Goal: Check status

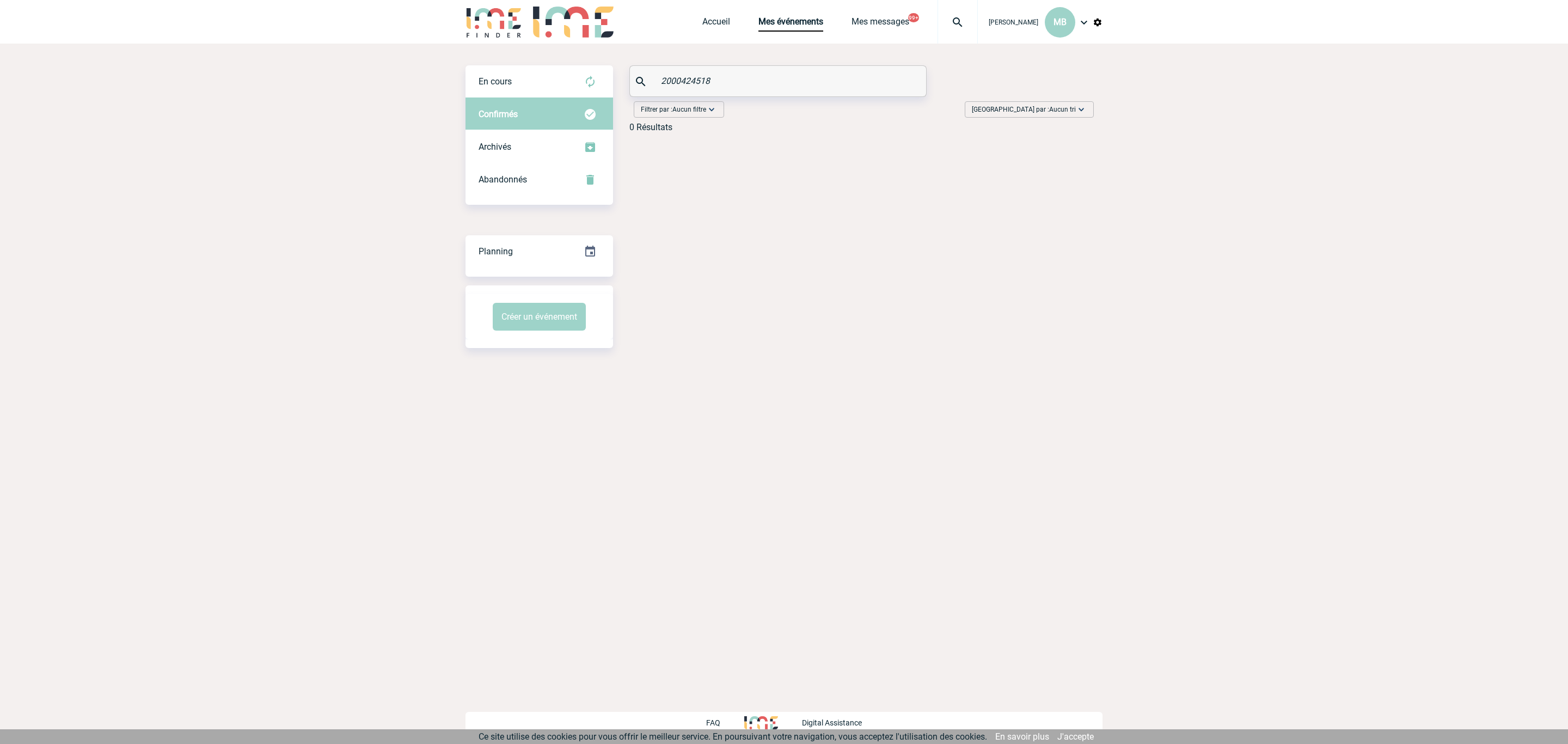
click at [775, 65] on div "2000424518" at bounding box center [778, 81] width 297 height 32
drag, startPoint x: 756, startPoint y: 82, endPoint x: 476, endPoint y: 87, distance: 280.0
click at [482, 87] on div "En cours En cours Confirmés Archivés Abandonnés En cours Confirmés Archivés Aba…" at bounding box center [784, 103] width 637 height 75
paste input "text"
type input "2000424518"
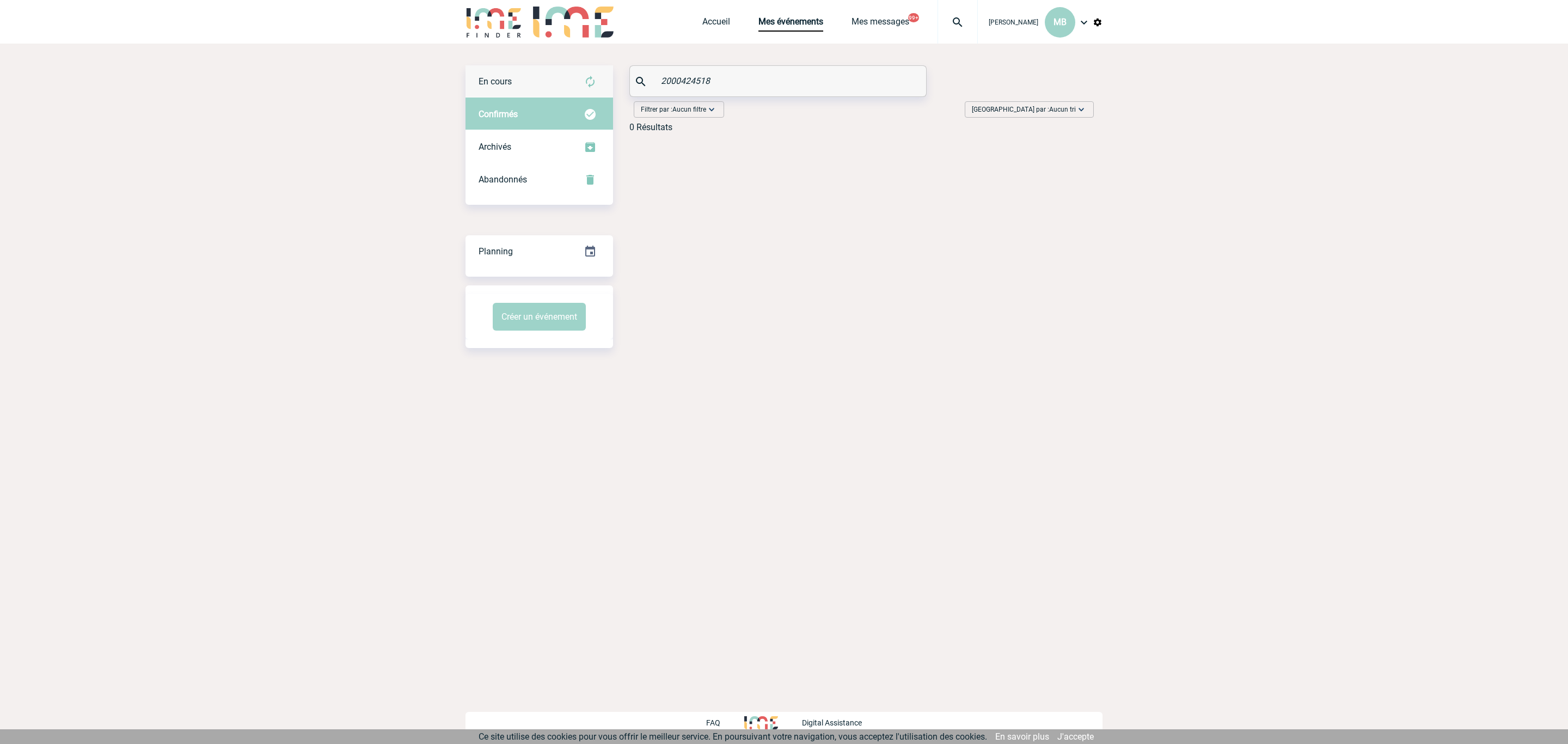
click at [517, 83] on div "En cours" at bounding box center [539, 82] width 147 height 33
click at [500, 85] on span "En cours" at bounding box center [495, 81] width 33 height 10
click at [800, 75] on input "2000424518" at bounding box center [779, 81] width 242 height 16
click at [505, 114] on span "Confirmés" at bounding box center [498, 114] width 39 height 10
click at [505, 188] on div "Abandonnés" at bounding box center [539, 180] width 147 height 33
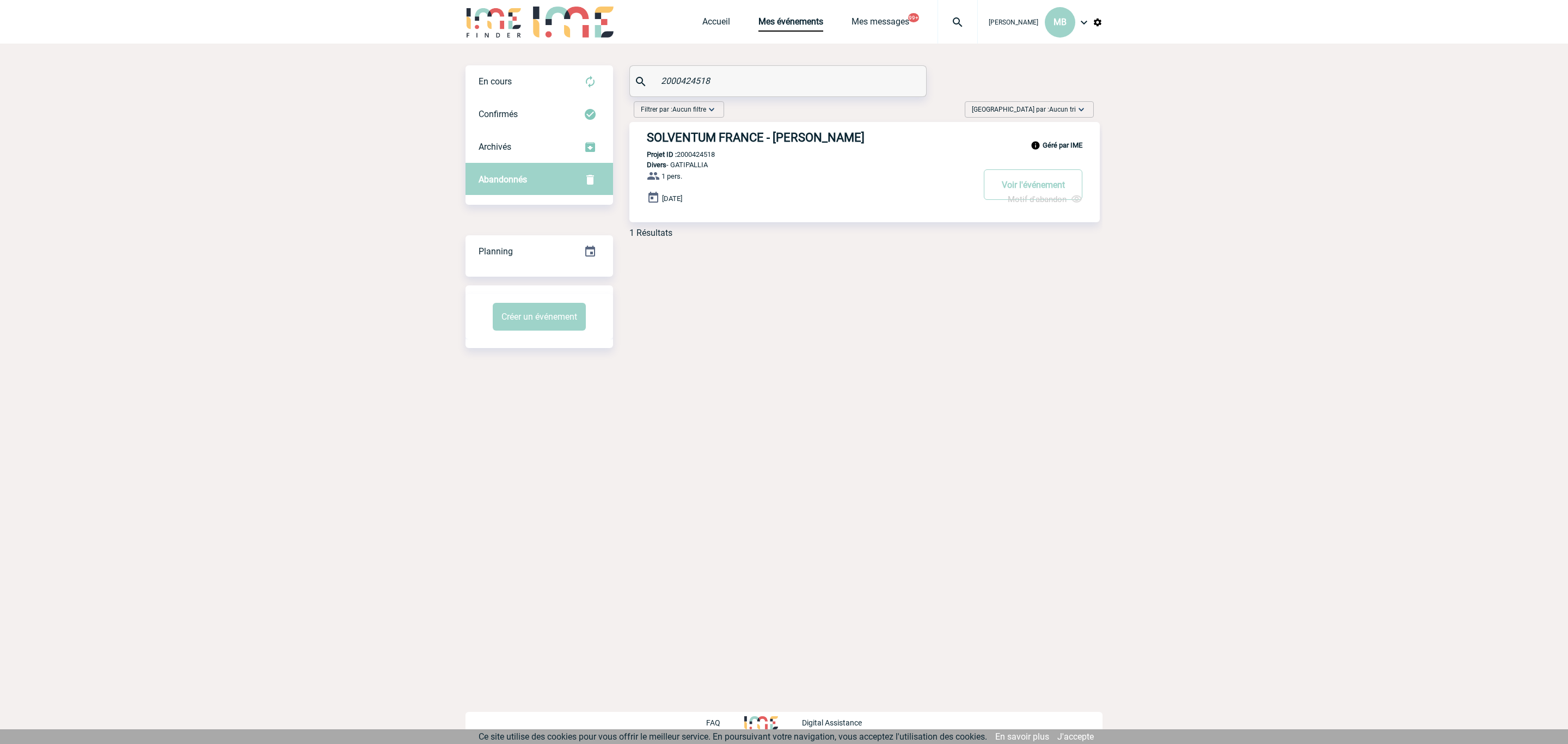
click at [765, 133] on h3 "SOLVENTUM FRANCE - [PERSON_NAME]" at bounding box center [810, 138] width 327 height 13
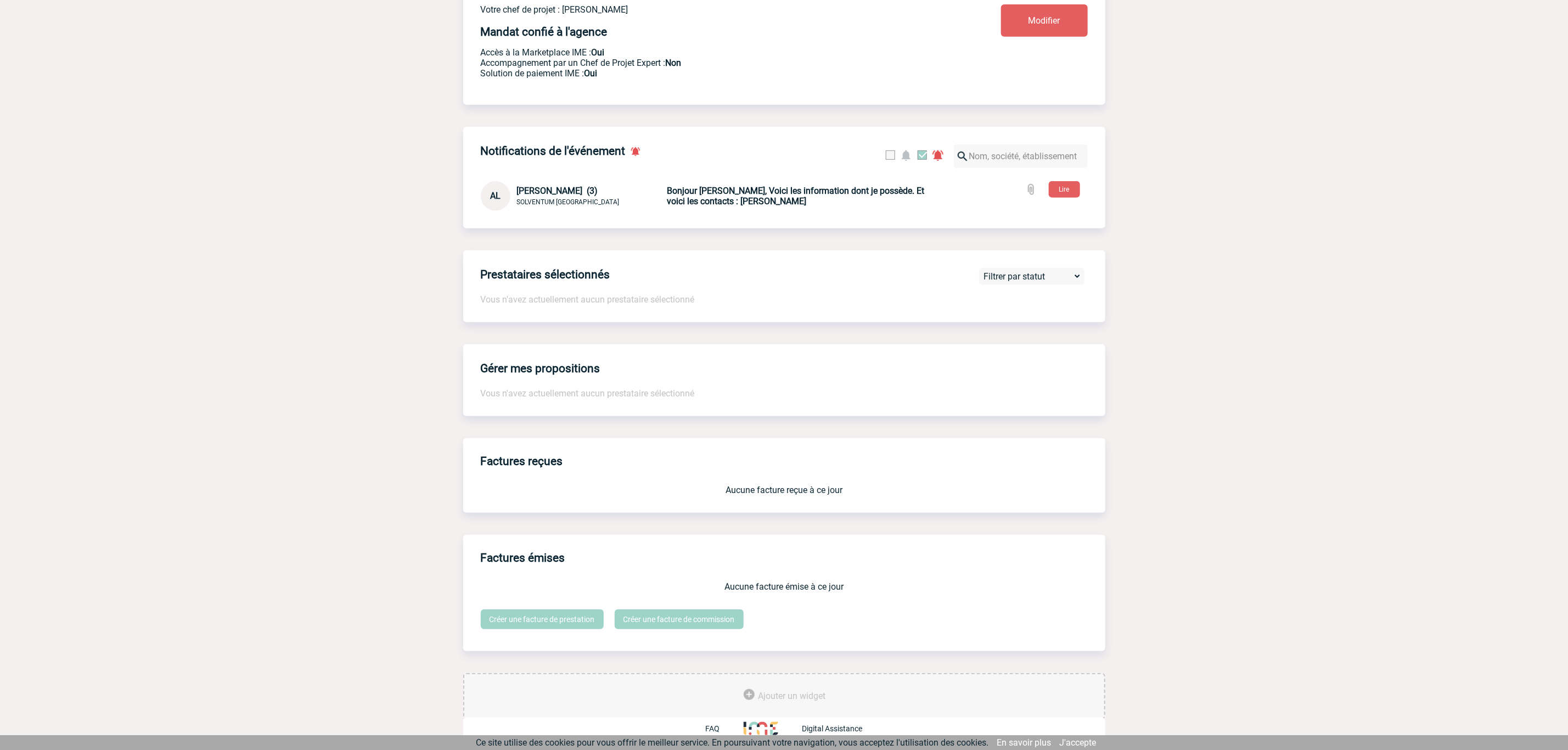
scroll to position [377, 0]
click at [801, 196] on b "Bonjour [PERSON_NAME], Voici les information dont je possède. Et voici les cont…" at bounding box center [796, 196] width 257 height 21
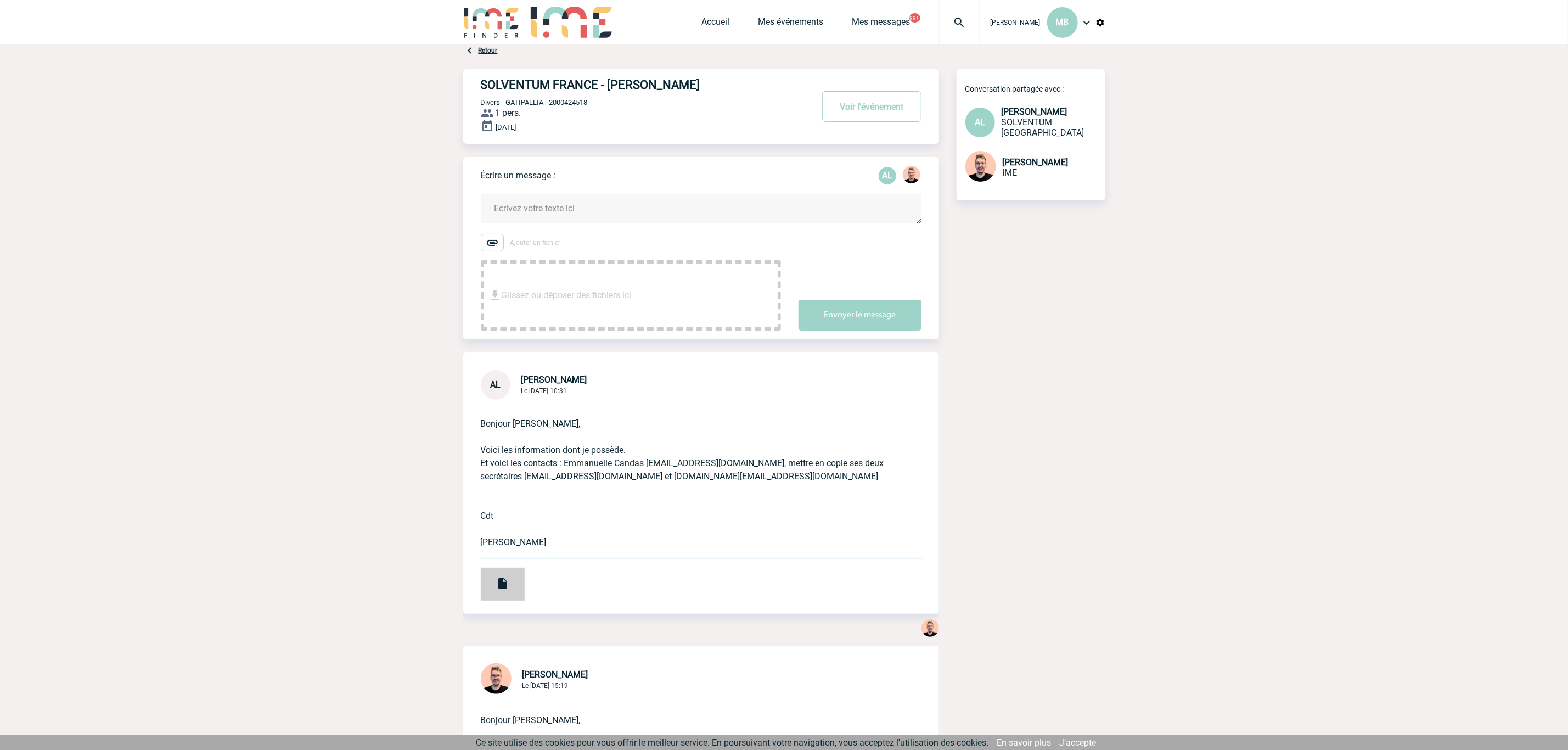
click at [504, 590] on img at bounding box center [503, 583] width 13 height 13
click at [504, 581] on img at bounding box center [503, 583] width 13 height 13
